Goal: Task Accomplishment & Management: Complete application form

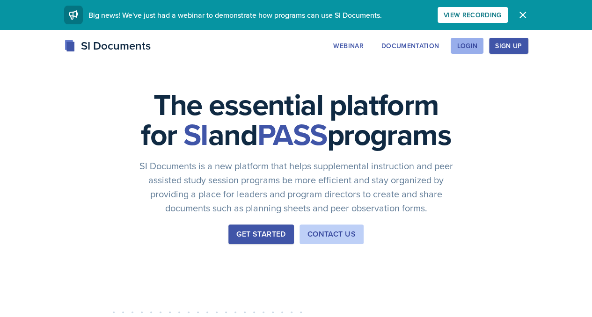
click at [477, 49] on div "Login" at bounding box center [467, 45] width 21 height 7
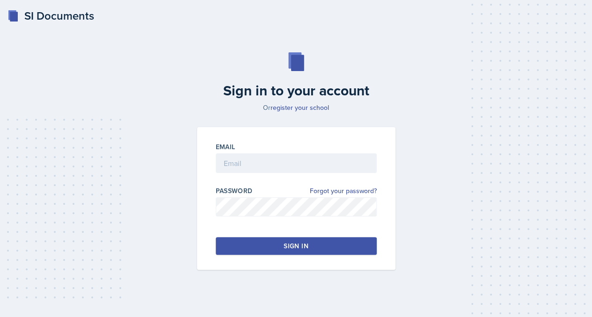
click at [340, 145] on div "Email" at bounding box center [296, 146] width 161 height 9
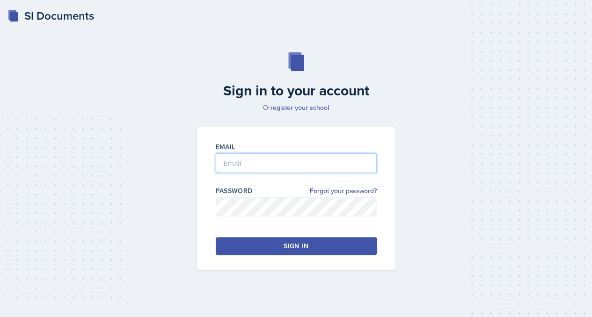
click at [333, 160] on input "email" at bounding box center [296, 164] width 161 height 20
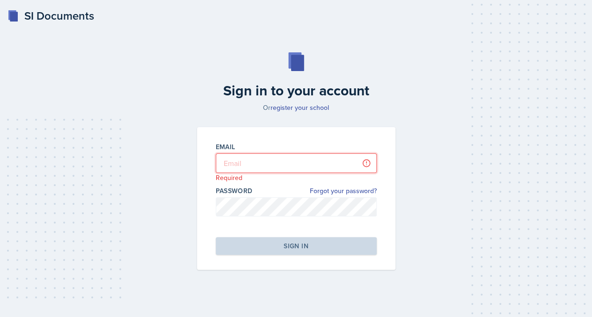
type input "[EMAIL_ADDRESS][DOMAIN_NAME]"
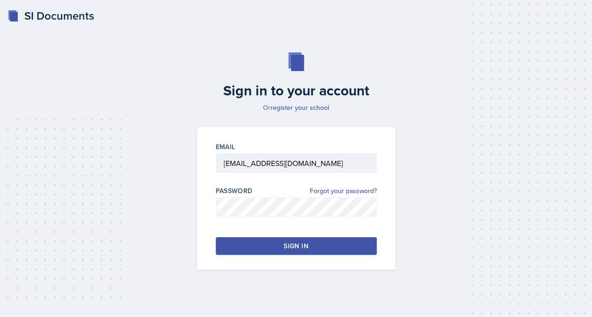
click at [285, 259] on div "Email [EMAIL_ADDRESS][DOMAIN_NAME] Password Forgot your password? Sign in" at bounding box center [296, 198] width 198 height 143
click at [285, 249] on div "Sign in" at bounding box center [296, 245] width 24 height 9
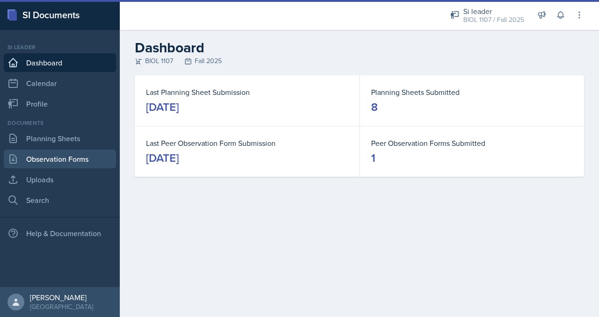
click at [52, 161] on link "Observation Forms" at bounding box center [60, 159] width 112 height 19
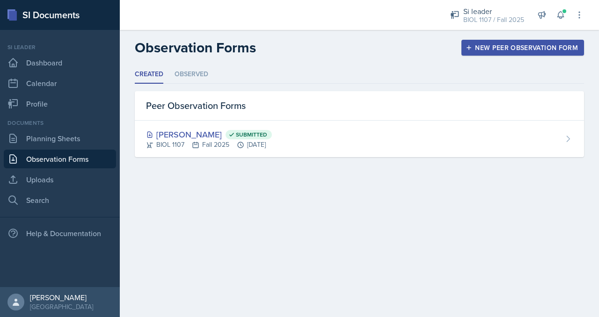
click at [505, 44] on div "New Peer Observation Form" at bounding box center [523, 47] width 110 height 7
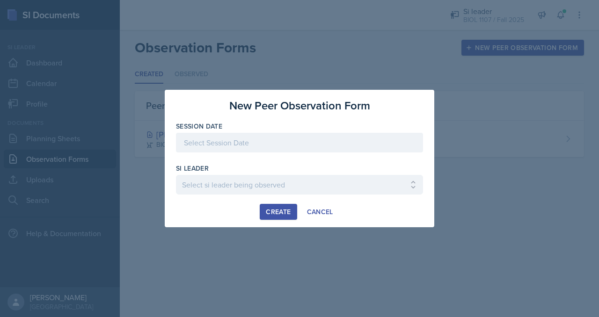
click at [252, 145] on div at bounding box center [299, 143] width 247 height 20
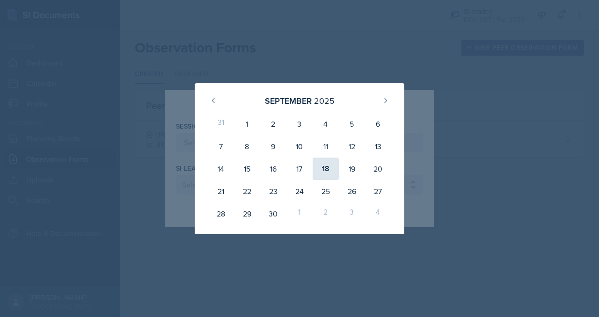
click at [329, 169] on div "18" at bounding box center [326, 169] width 26 height 22
type input "[DATE]"
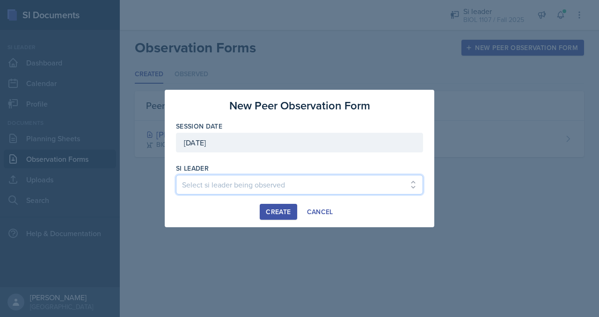
click at [271, 182] on select "Select si leader being observed [PERSON_NAME] / PSYC 2500 / The Phantoms of The…" at bounding box center [299, 185] width 247 height 20
select select "9c7fb30c-7eea-4b45-a8ec-8b6d76e4a9e3"
click at [176, 175] on select "Select si leader being observed [PERSON_NAME] / PSYC 2500 / The Phantoms of The…" at bounding box center [299, 185] width 247 height 20
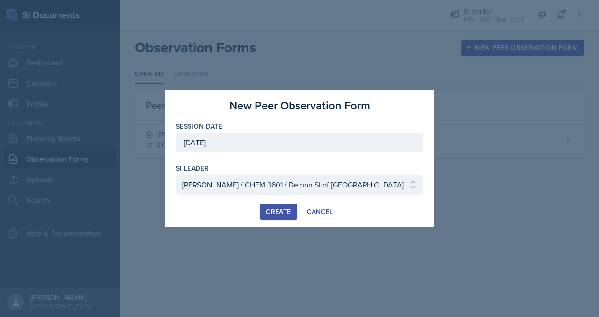
click at [269, 204] on button "Create" at bounding box center [278, 212] width 37 height 16
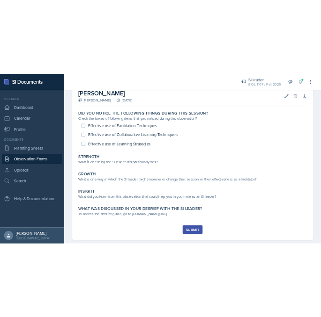
scroll to position [56, 0]
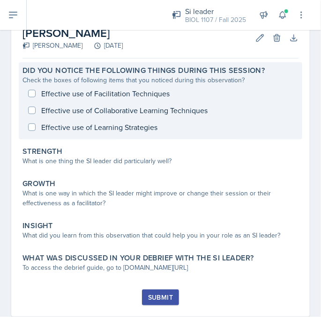
click at [89, 126] on div "Effective use of Facilitation Techniques Effective use of Collaborative Learnin…" at bounding box center [160, 110] width 276 height 51
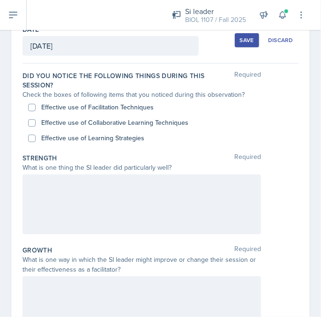
scroll to position [52, 0]
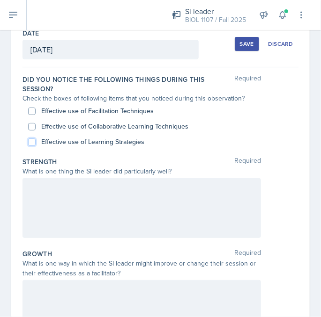
click at [31, 144] on input "Effective use of Learning Strategies" at bounding box center [31, 142] width 7 height 7
checkbox input "true"
click at [32, 111] on input "Effective use of Facilitation Techniques" at bounding box center [31, 111] width 7 height 7
checkbox input "true"
click at [31, 124] on input "Effective use of Collaborative Learning Techniques" at bounding box center [31, 126] width 7 height 7
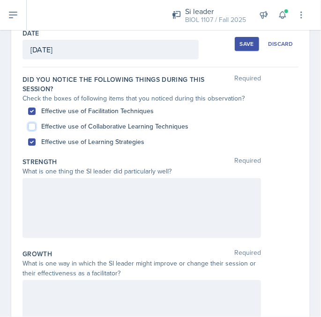
checkbox input "true"
click at [65, 198] on div at bounding box center [141, 208] width 238 height 60
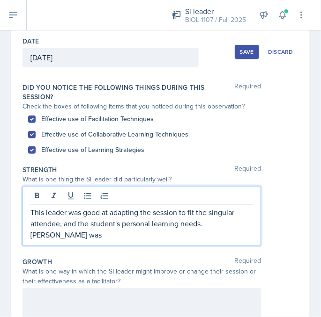
scroll to position [45, 0]
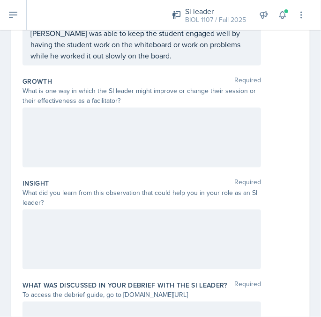
click at [95, 239] on div at bounding box center [141, 240] width 238 height 60
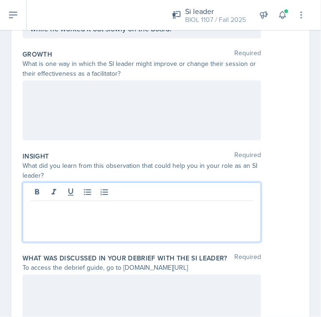
scroll to position [257, 0]
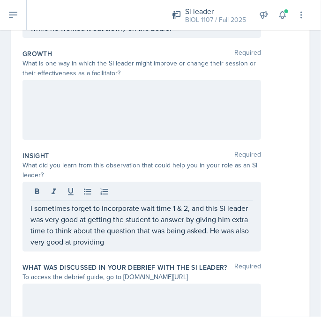
click at [154, 248] on div "I sometimes forget to incorporate wait time 1 & 2, and this SI leader was very …" at bounding box center [141, 217] width 238 height 70
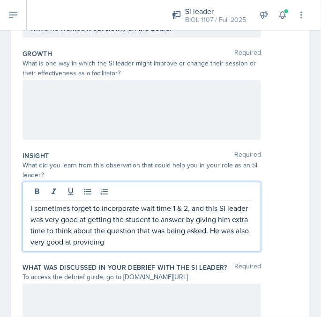
click at [170, 241] on p "I sometimes forget to incorporate wait time 1 & 2, and this SI leader was very …" at bounding box center [141, 225] width 222 height 45
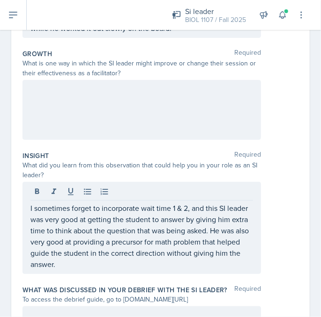
drag, startPoint x: 30, startPoint y: 242, endPoint x: 108, endPoint y: 272, distance: 83.7
click at [108, 272] on div "I sometimes forget to incorporate wait time 1 & 2, and this SI leader was very …" at bounding box center [141, 228] width 238 height 92
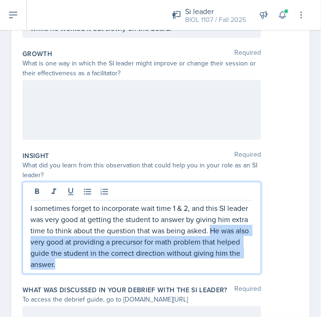
drag, startPoint x: 109, startPoint y: 263, endPoint x: 26, endPoint y: 240, distance: 85.8
click at [26, 240] on div "I sometimes forget to incorporate wait time 1 & 2, and this SI leader was very …" at bounding box center [141, 228] width 238 height 92
copy p "He was also very good at providing a precursor for math problem that helped gui…"
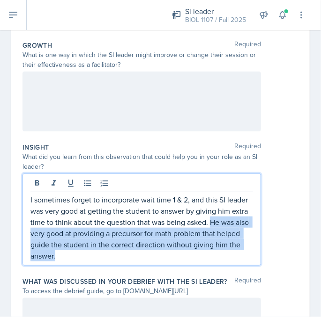
scroll to position [277, 0]
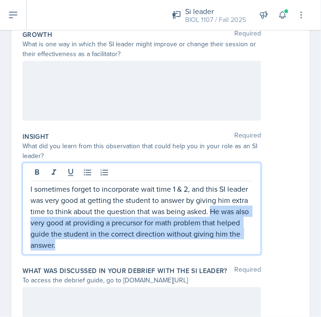
click at [132, 248] on p "I sometimes forget to incorporate wait time 1 & 2, and this SI leader was very …" at bounding box center [141, 216] width 222 height 67
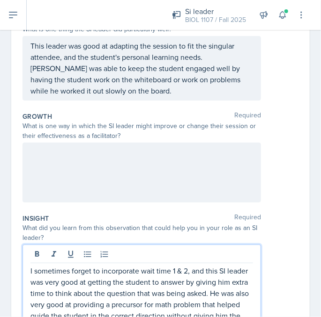
click at [206, 181] on div at bounding box center [141, 173] width 238 height 60
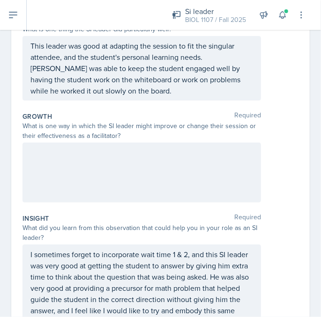
scroll to position [211, 0]
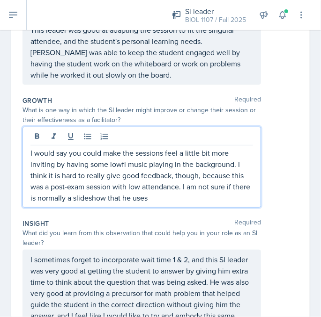
click at [75, 152] on p "I would say you could make the sessions feel a little bit more inviting by havi…" at bounding box center [141, 175] width 222 height 56
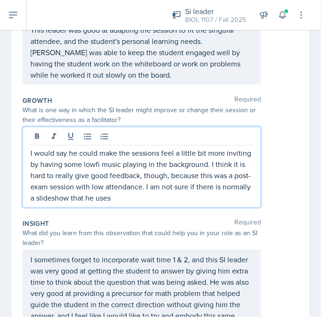
click at [204, 196] on p "I would say he could make the sessions feel a little bit more inviting by havin…" at bounding box center [141, 175] width 222 height 56
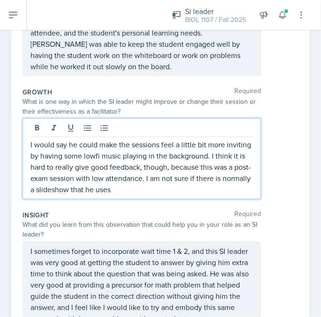
scroll to position [220, 0]
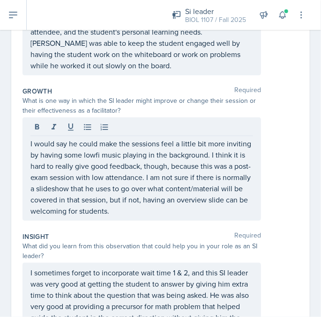
click at [183, 248] on div "What did you learn from this observation that could help you in your role as an…" at bounding box center [141, 251] width 238 height 20
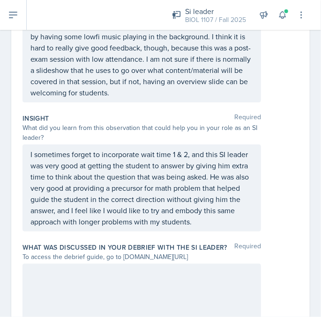
scroll to position [376, 0]
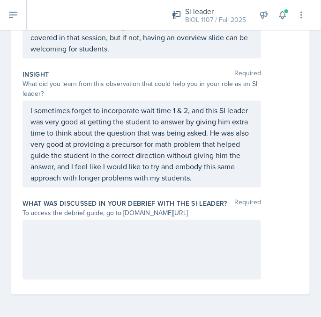
click at [176, 237] on div at bounding box center [141, 250] width 238 height 60
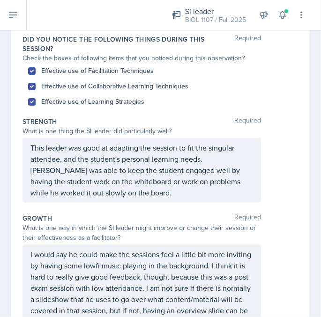
scroll to position [0, 0]
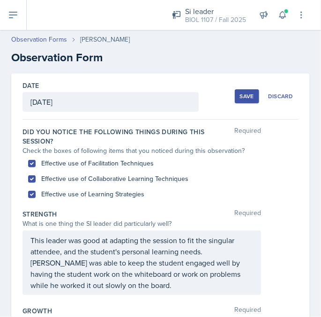
click at [291, 129] on div "Did you notice the following things during this session? Required" at bounding box center [160, 136] width 276 height 19
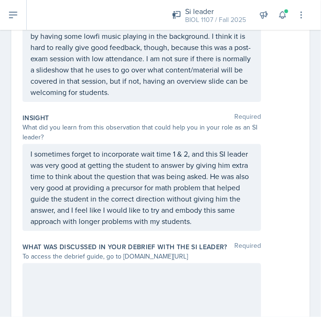
scroll to position [376, 0]
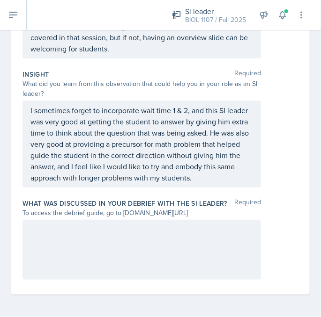
click at [251, 235] on div at bounding box center [141, 250] width 238 height 60
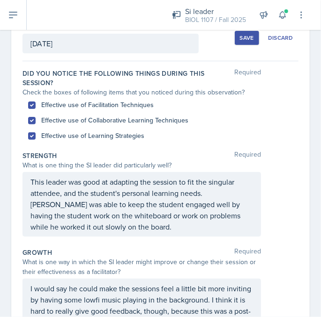
scroll to position [0, 0]
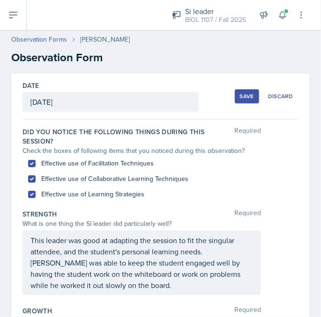
click at [240, 97] on div "Save" at bounding box center [247, 96] width 14 height 7
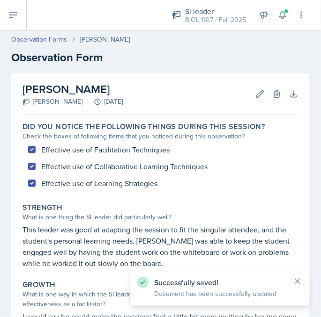
click at [296, 295] on div "Successfully saved! Document has been successfully updated" at bounding box center [219, 288] width 165 height 22
click at [297, 278] on icon at bounding box center [297, 281] width 9 height 9
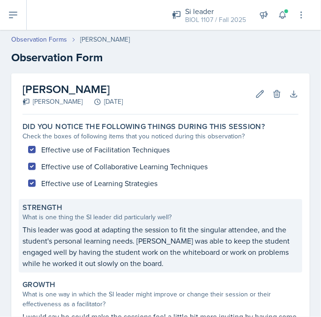
scroll to position [257, 0]
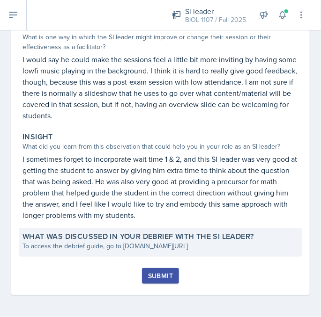
click at [138, 241] on div "To access the debrief guide, go to [DOMAIN_NAME][URL]" at bounding box center [160, 246] width 276 height 10
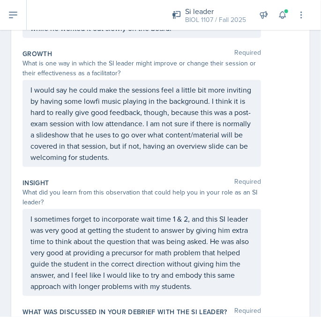
scroll to position [376, 0]
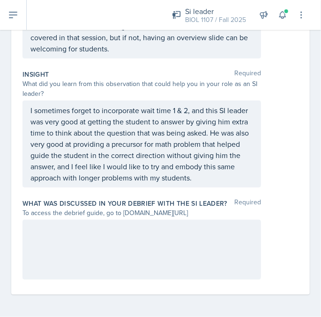
click at [168, 259] on div at bounding box center [141, 250] width 238 height 60
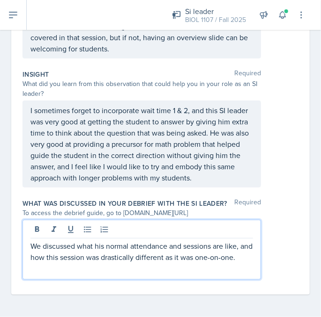
click at [84, 263] on p "We discussed what his normal attendance and sessions are like, and how this ses…" at bounding box center [141, 252] width 222 height 22
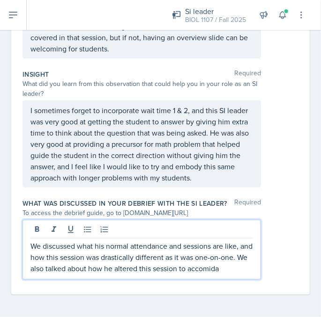
scroll to position [385, 0]
click at [115, 273] on p "We discussed what his normal attendance and sessions are like, and how this ses…" at bounding box center [141, 258] width 222 height 34
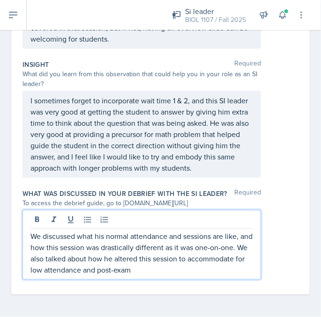
click at [221, 280] on div "What was discussed in your debrief with the SI Leader? Required To access the d…" at bounding box center [160, 236] width 276 height 102
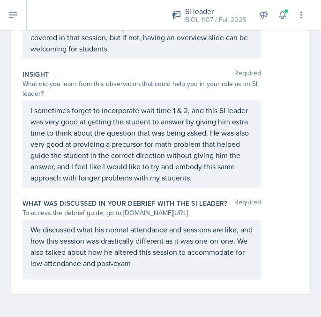
click at [211, 266] on p "We discussed what his normal attendance and sessions are like, and how this ses…" at bounding box center [141, 246] width 222 height 45
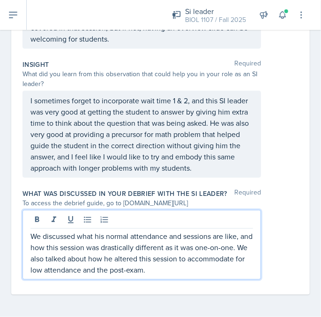
click at [208, 274] on p "We discussed what his normal attendance and sessions are like, and how this ses…" at bounding box center [141, 253] width 222 height 45
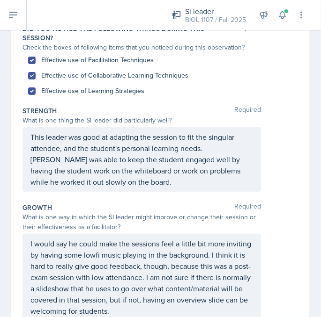
scroll to position [85, 0]
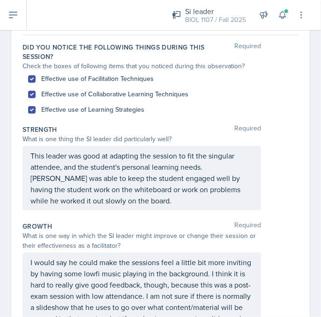
click at [288, 127] on div "Strength Required" at bounding box center [160, 129] width 276 height 9
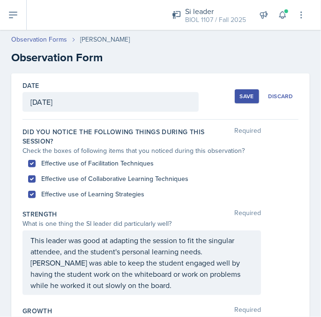
click at [252, 98] on button "Save" at bounding box center [246, 96] width 24 height 14
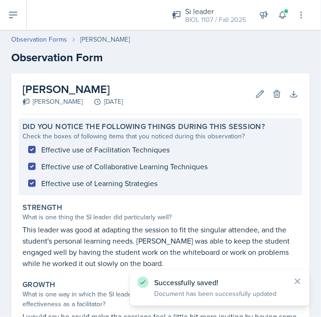
scroll to position [302, 0]
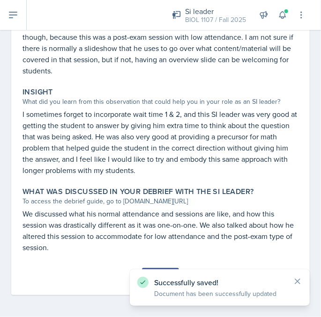
click at [298, 286] on div "Successfully saved! Document has been successfully updated" at bounding box center [219, 288] width 165 height 22
click at [298, 282] on icon at bounding box center [297, 281] width 5 height 5
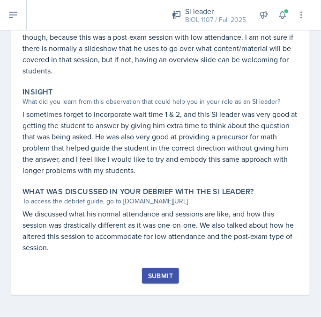
click at [159, 283] on button "Submit" at bounding box center [160, 276] width 37 height 16
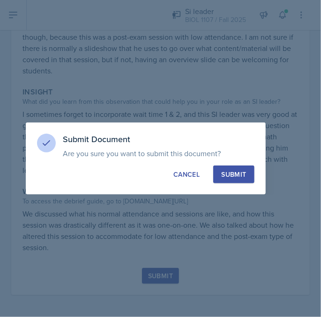
click at [224, 174] on div "Submit" at bounding box center [233, 174] width 25 height 9
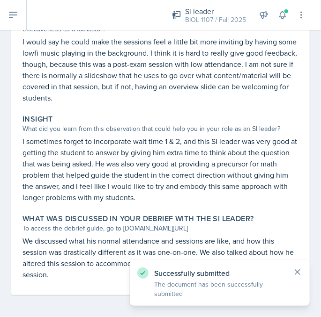
click at [295, 270] on icon at bounding box center [297, 272] width 5 height 5
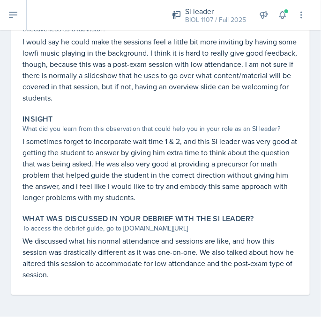
scroll to position [0, 0]
